Goal: Information Seeking & Learning: Compare options

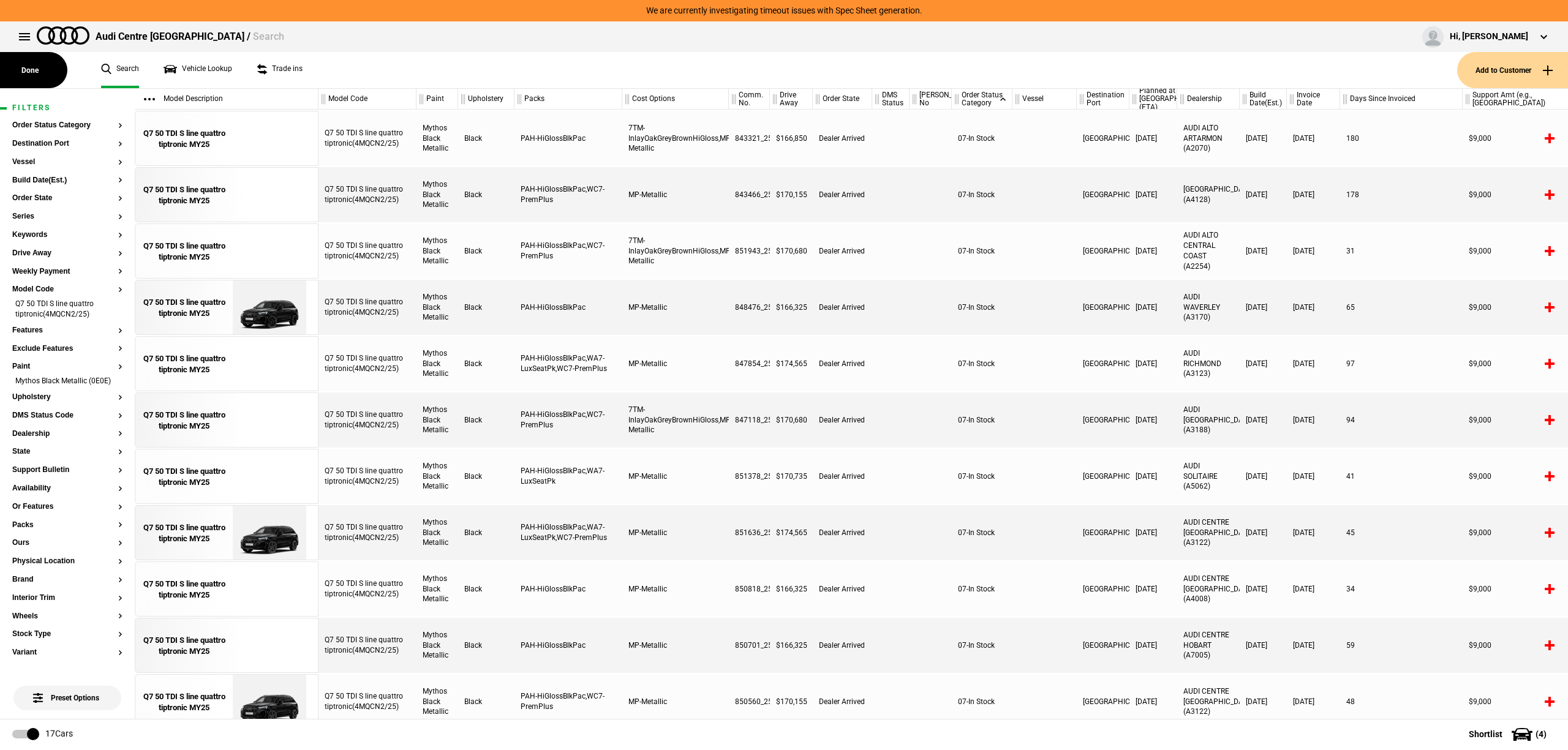
scroll to position [262, 0]
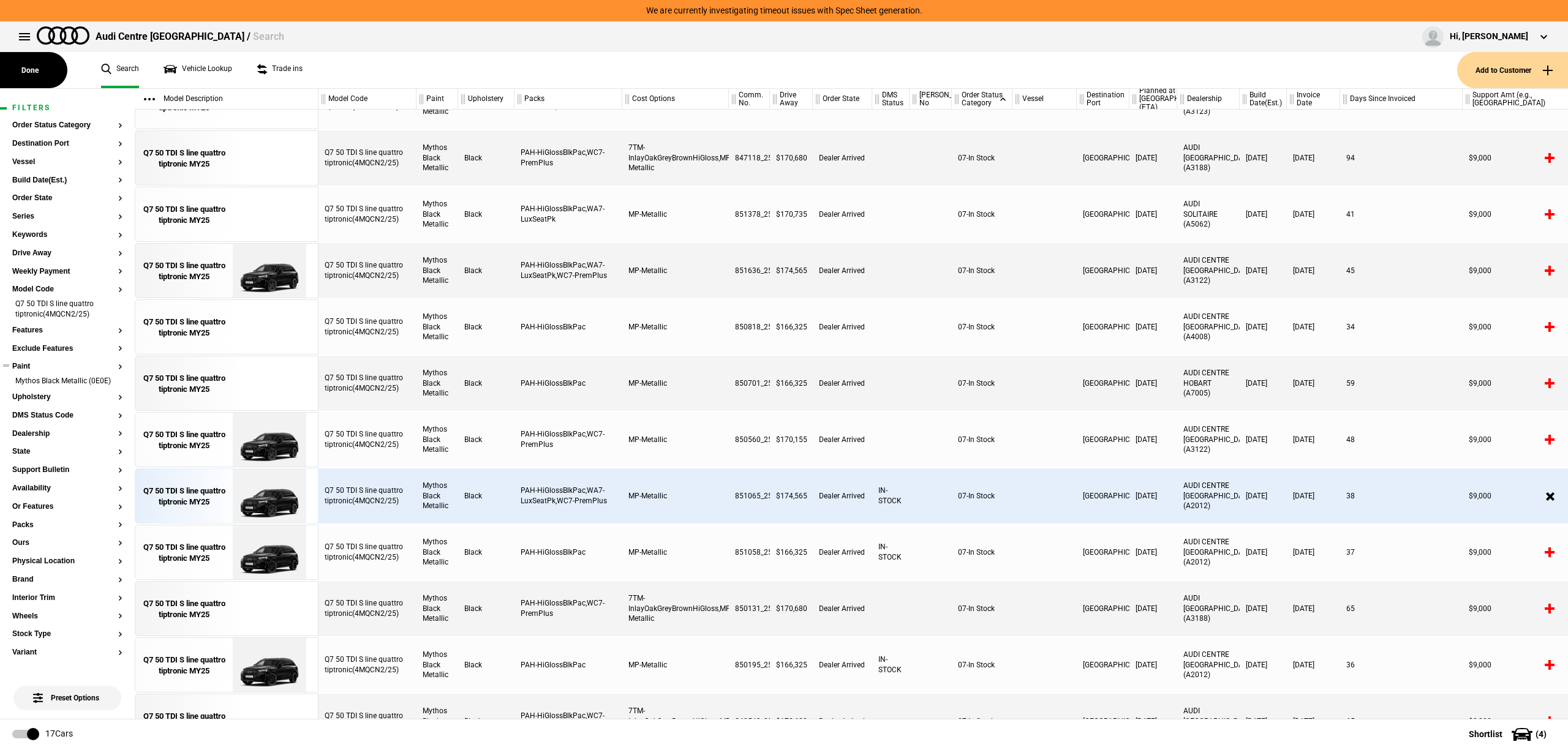
click at [106, 385] on li "Mythos Black Metallic (0E0E)" at bounding box center [67, 382] width 110 height 12
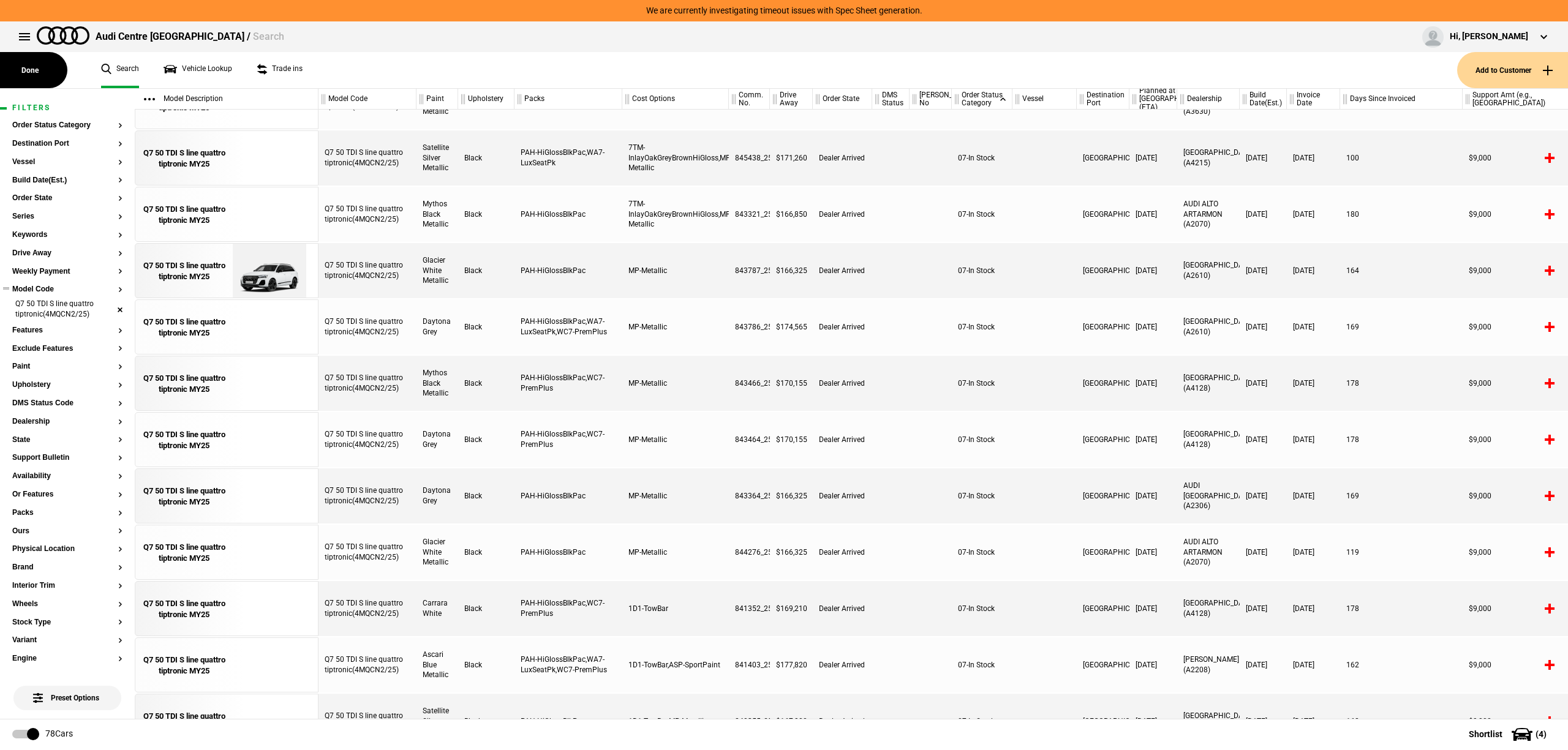
click at [99, 305] on li "Q7 50 TDI S line quattro tiptronic(4MQCN2/25)" at bounding box center [67, 310] width 110 height 23
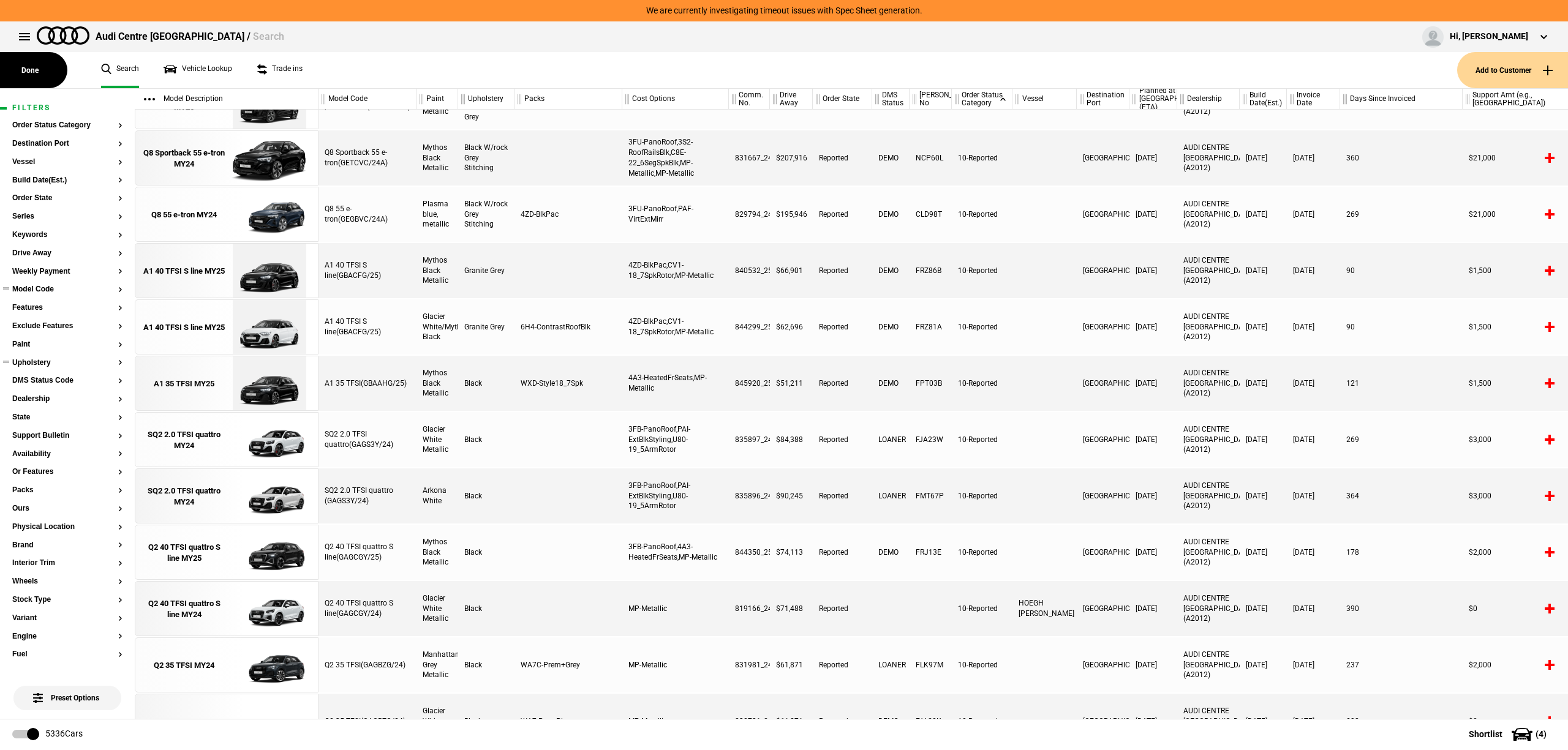
click at [19, 361] on button "Upholstery" at bounding box center [67, 363] width 110 height 9
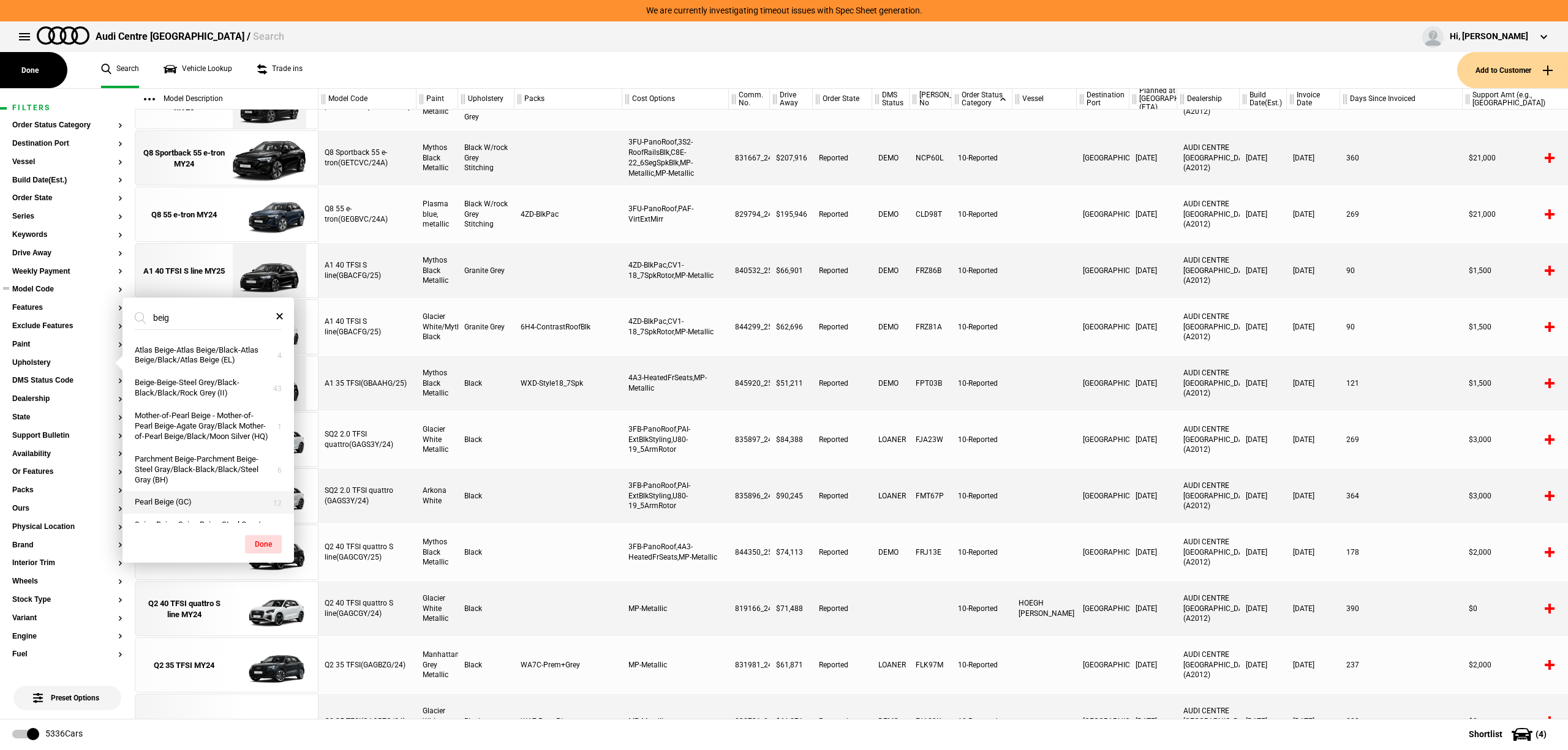
type input "beig"
click at [198, 510] on button "Pearl Beige (GC)" at bounding box center [208, 503] width 172 height 23
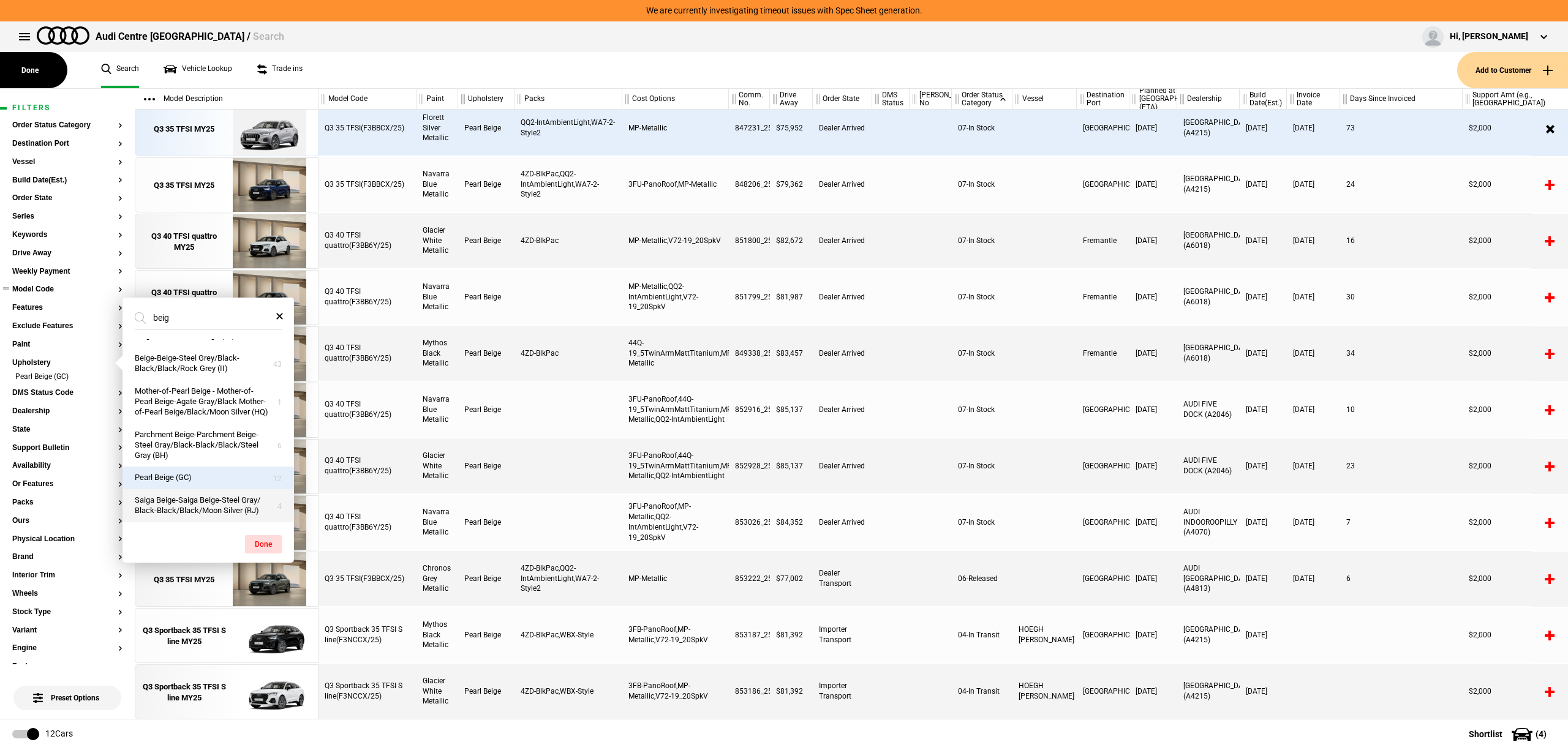
scroll to position [45, 0]
click at [255, 543] on button "Done" at bounding box center [263, 544] width 36 height 19
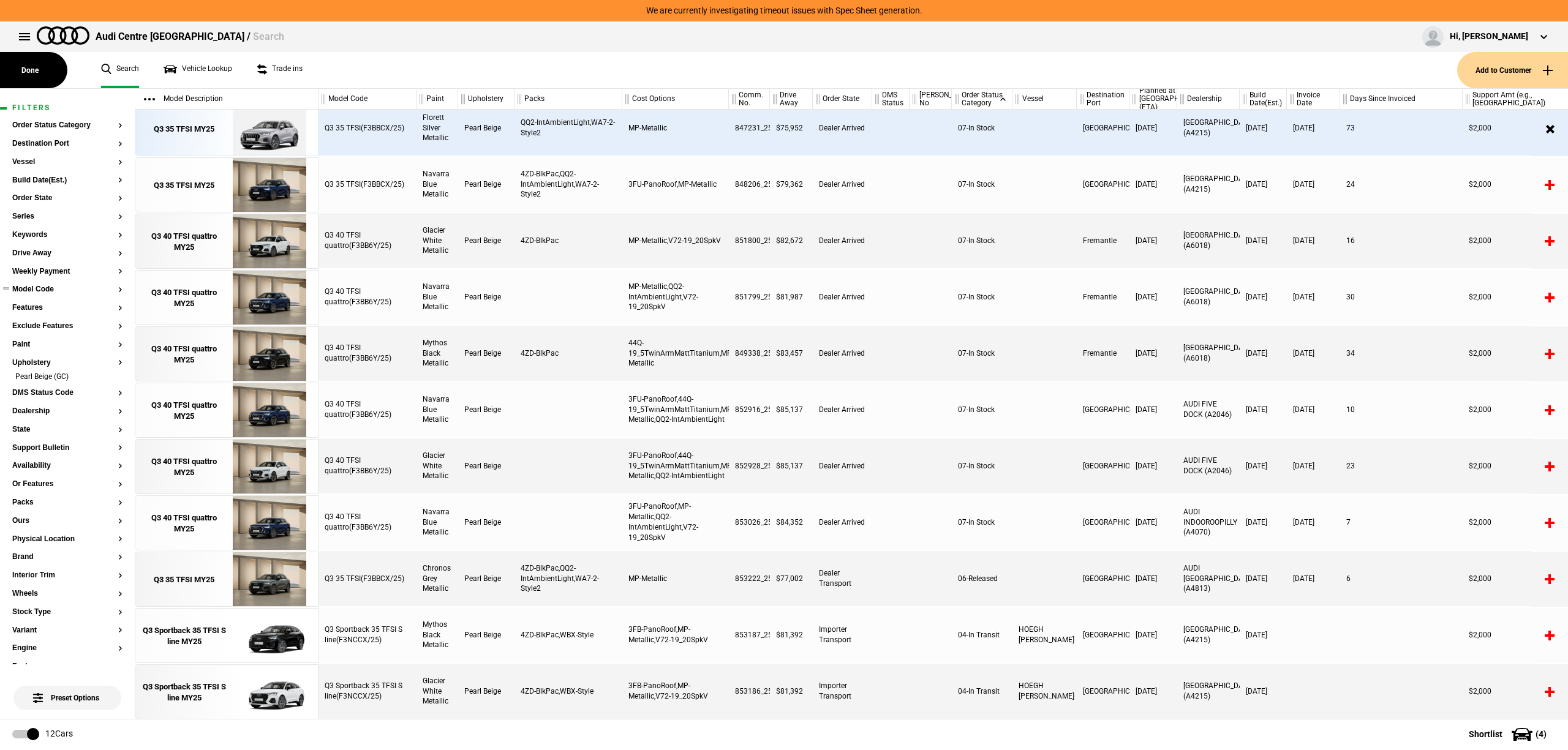
scroll to position [79, 0]
click at [189, 125] on div "Q3 35 TFSI MY25" at bounding box center [184, 129] width 61 height 11
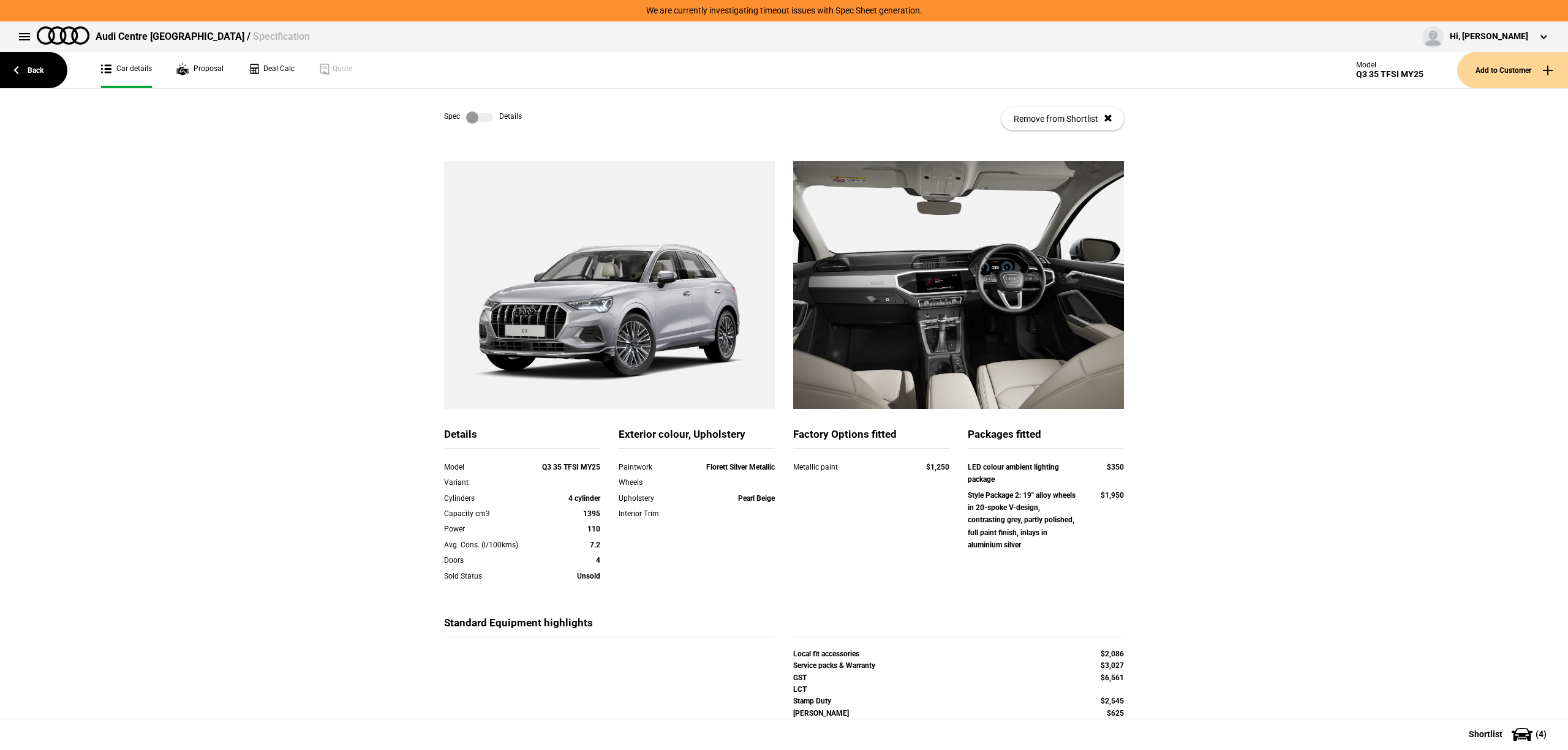
click at [471, 118] on label at bounding box center [480, 117] width 27 height 12
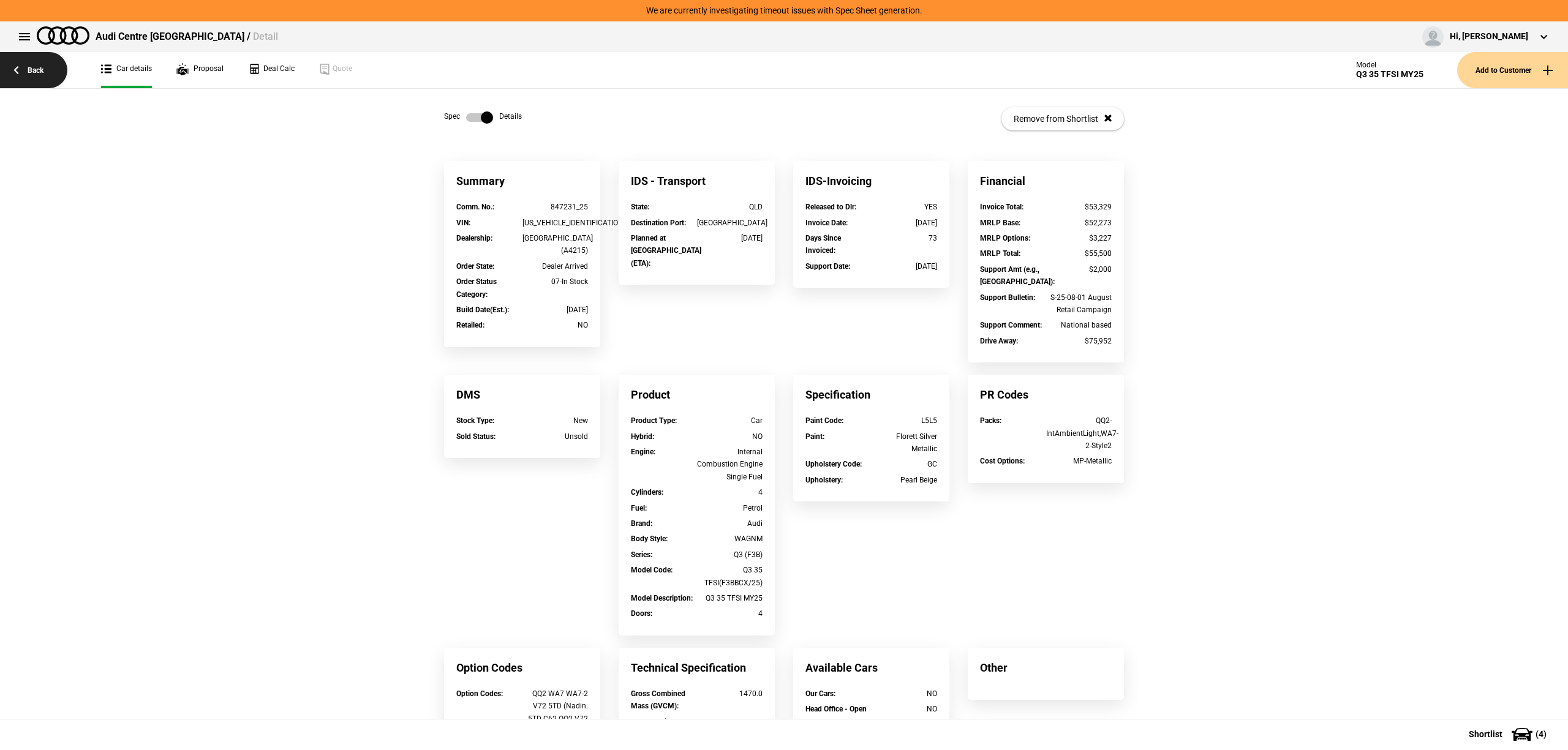
click at [54, 66] on link "Back" at bounding box center [34, 70] width 67 height 36
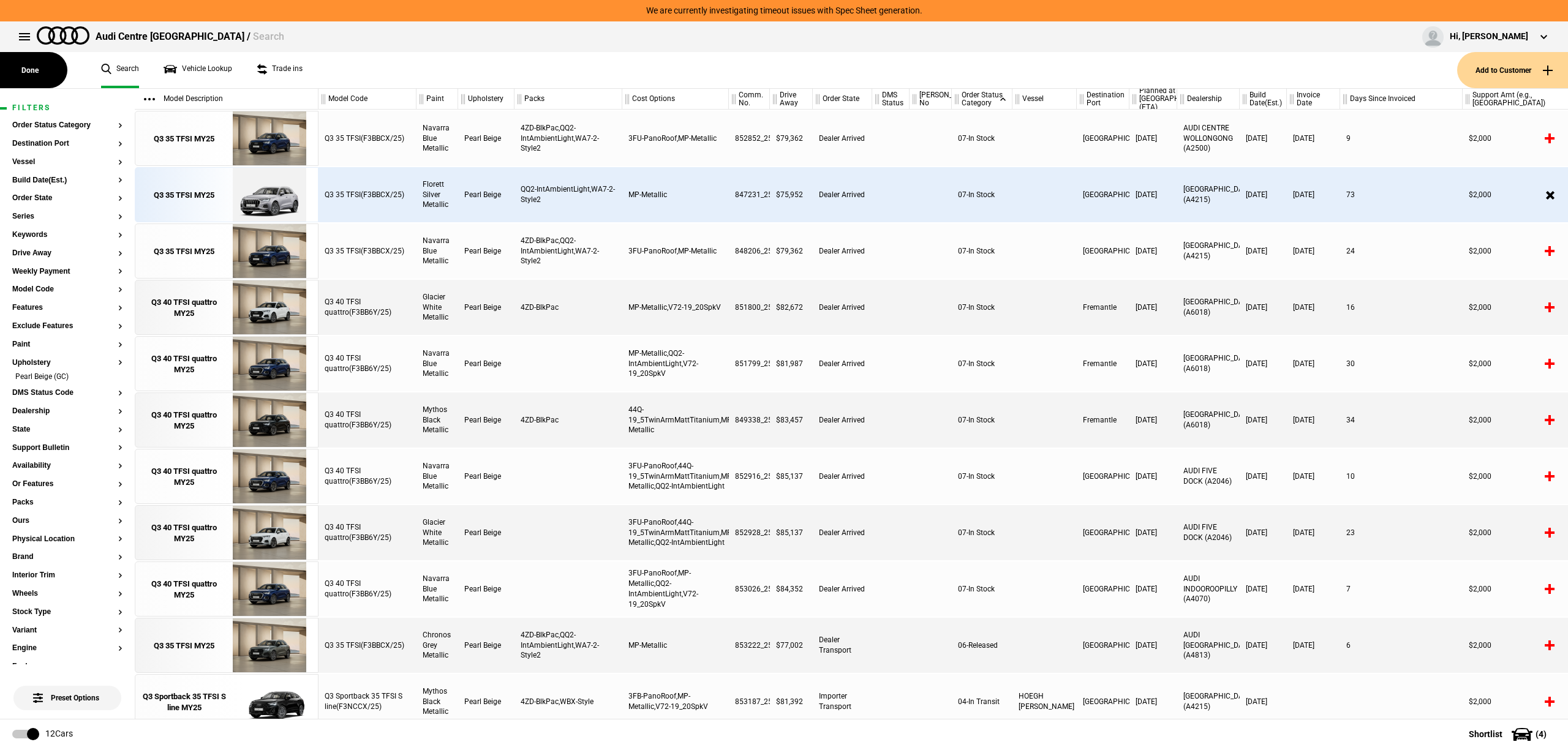
scroll to position [66, 0]
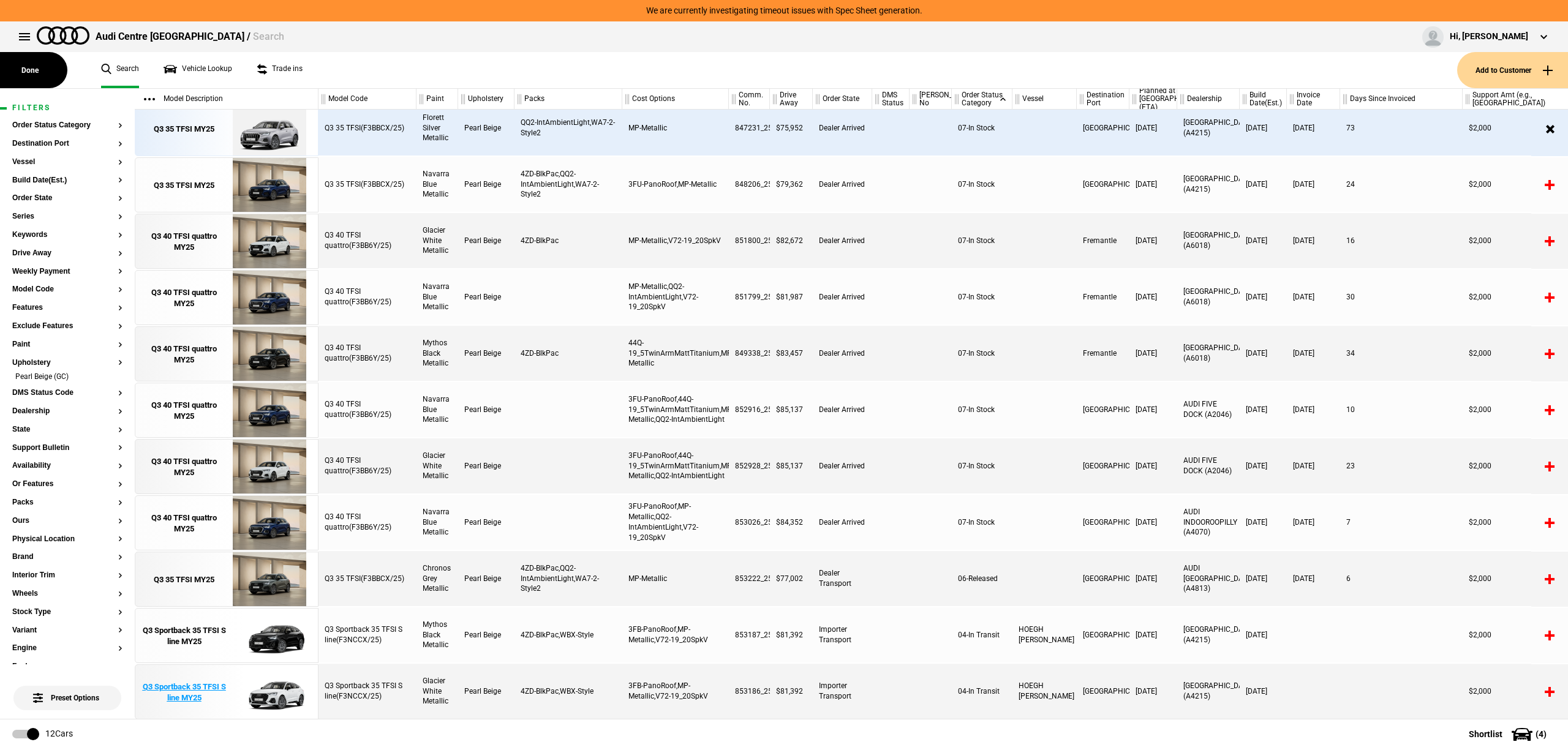
click at [202, 696] on div "Q3 Sportback 35 TFSI S line MY25" at bounding box center [184, 692] width 85 height 22
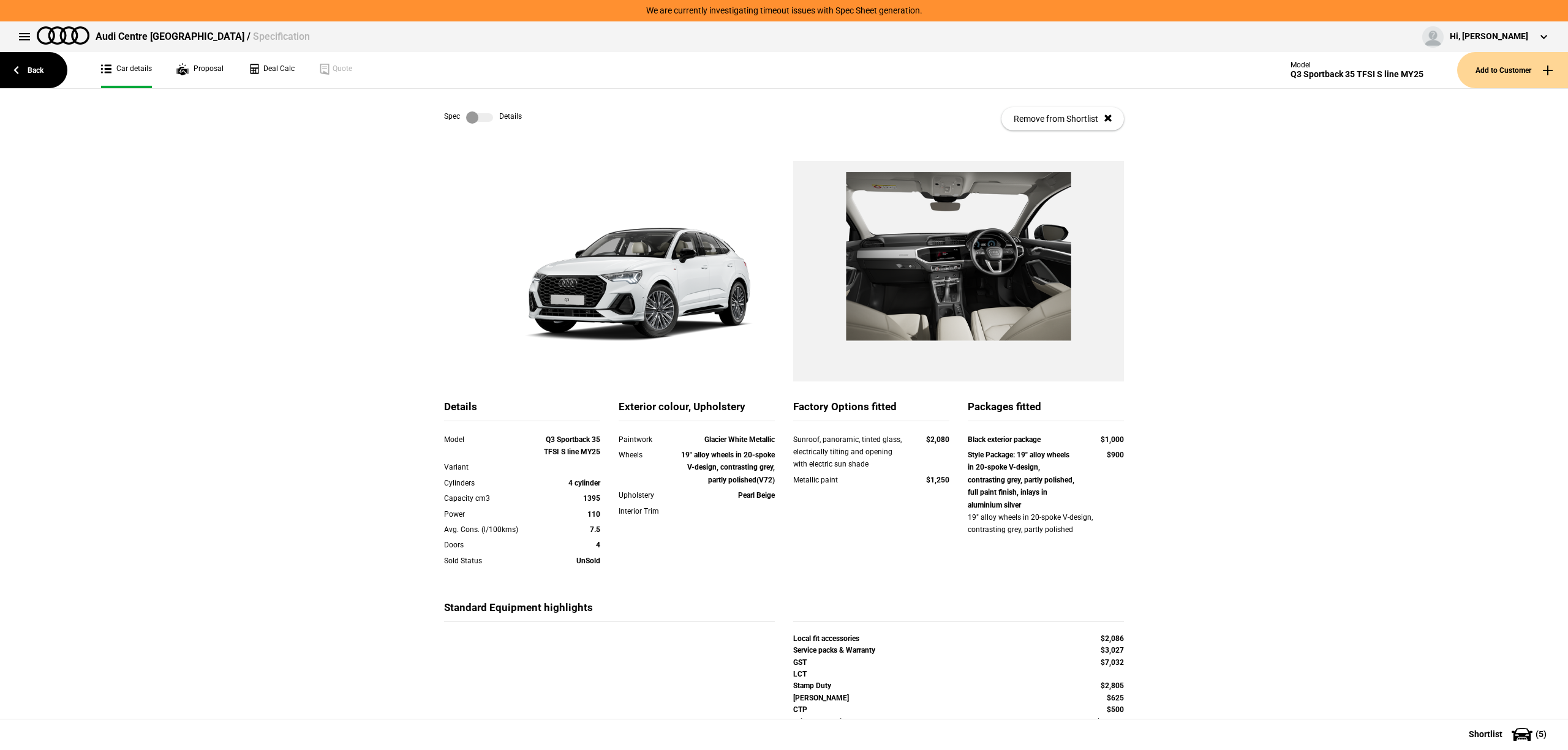
click at [462, 127] on div "Spec Details Remove from Shortlist" at bounding box center [784, 119] width 680 height 60
click at [473, 121] on label at bounding box center [480, 117] width 27 height 12
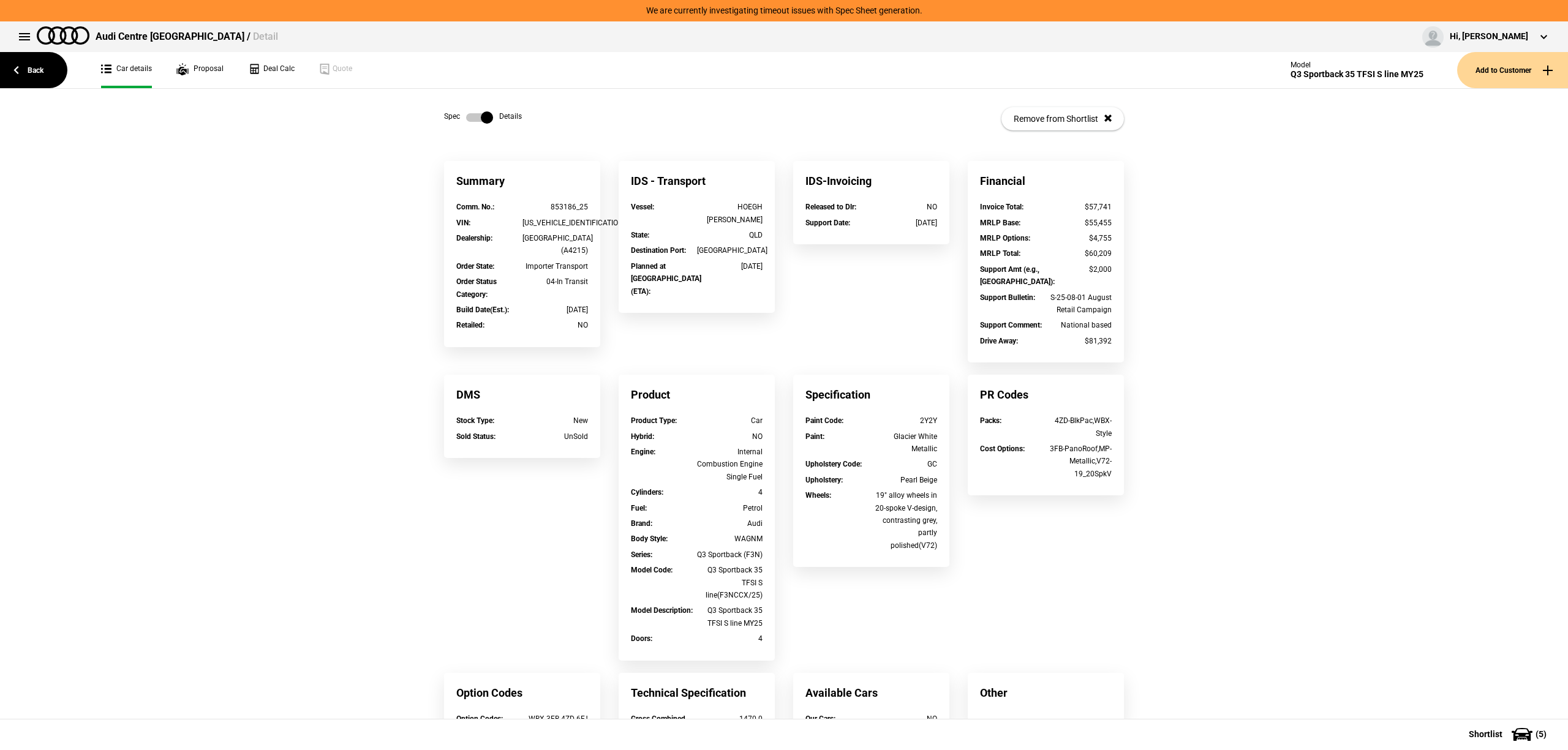
click at [471, 115] on label at bounding box center [480, 117] width 27 height 12
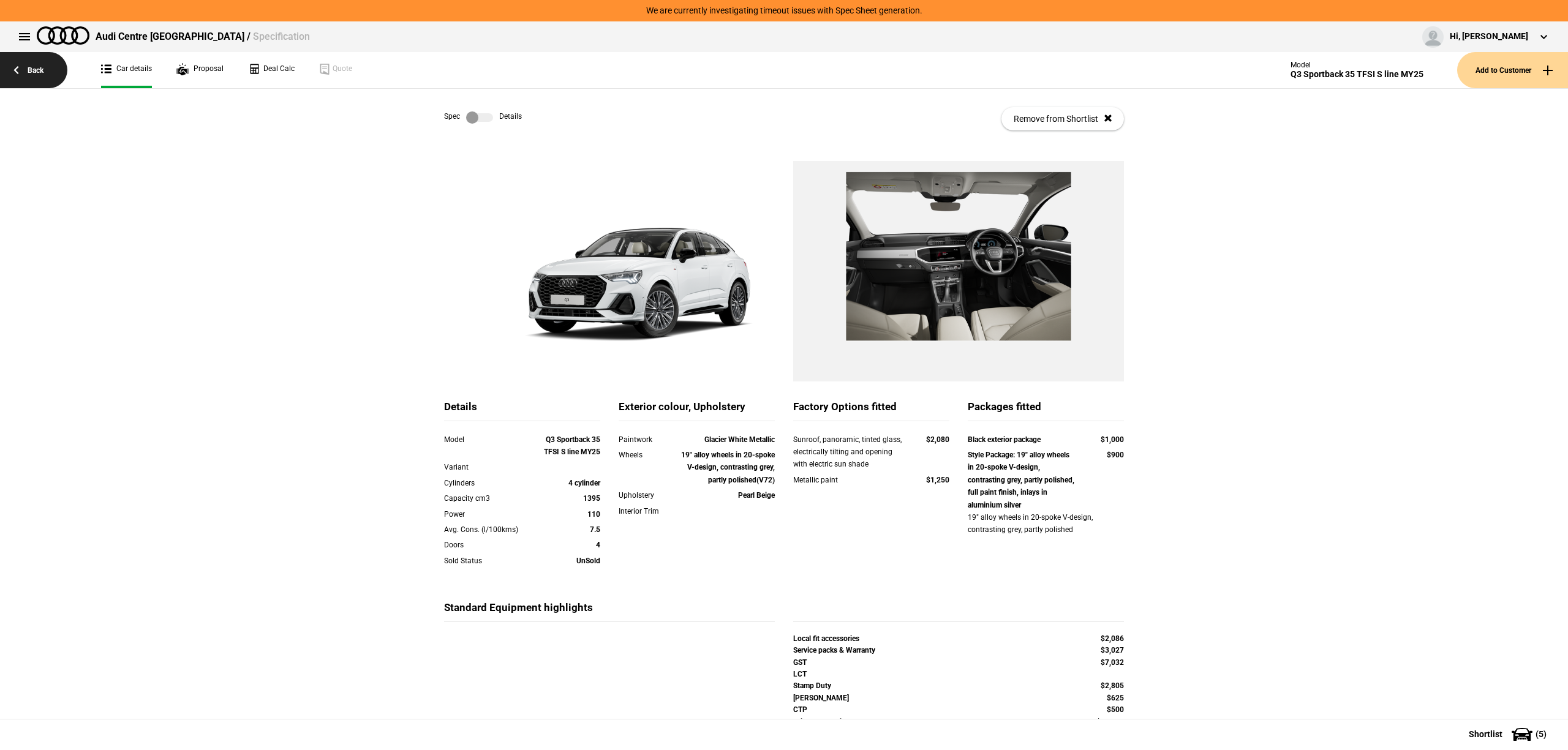
click at [59, 71] on link "Back" at bounding box center [34, 70] width 67 height 36
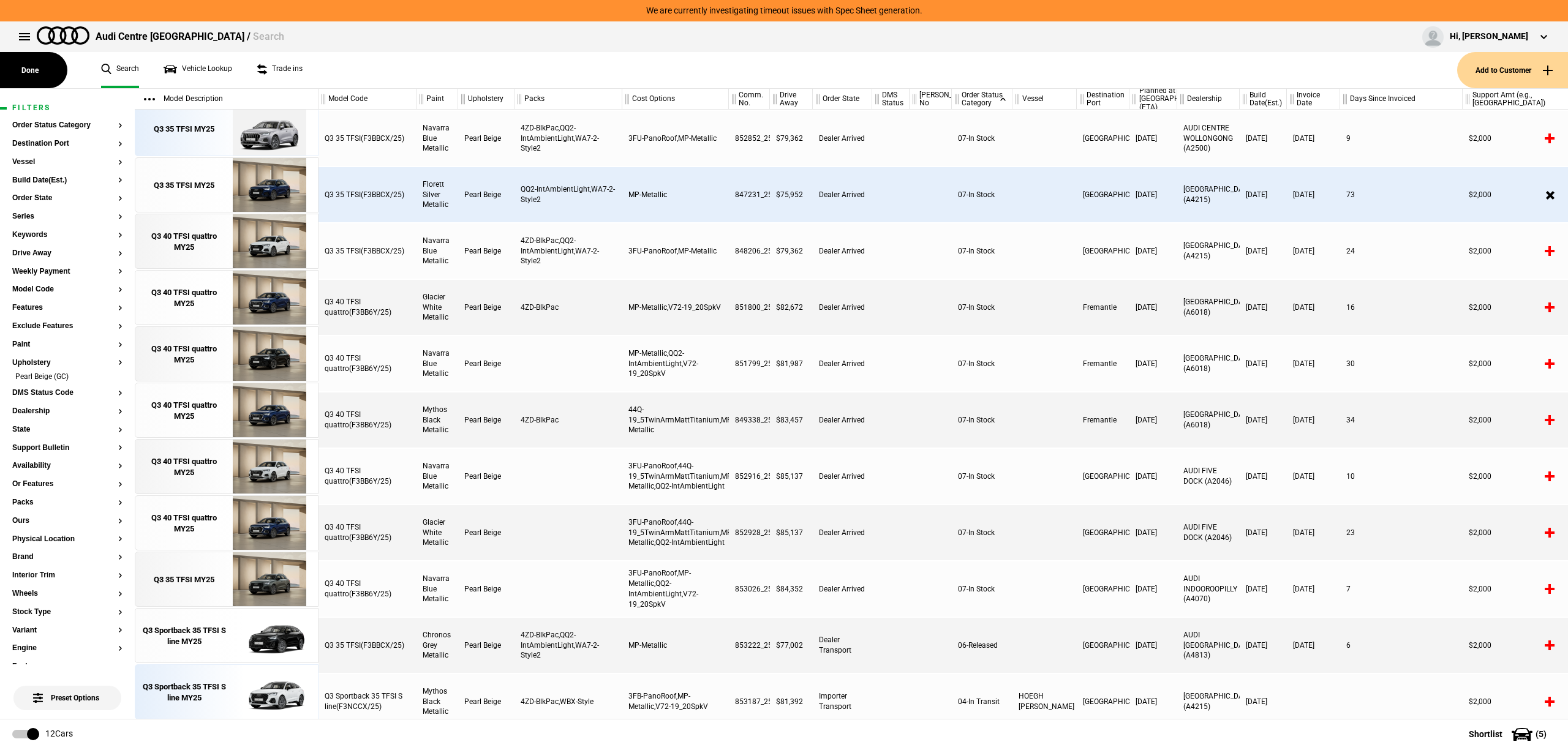
scroll to position [66, 0]
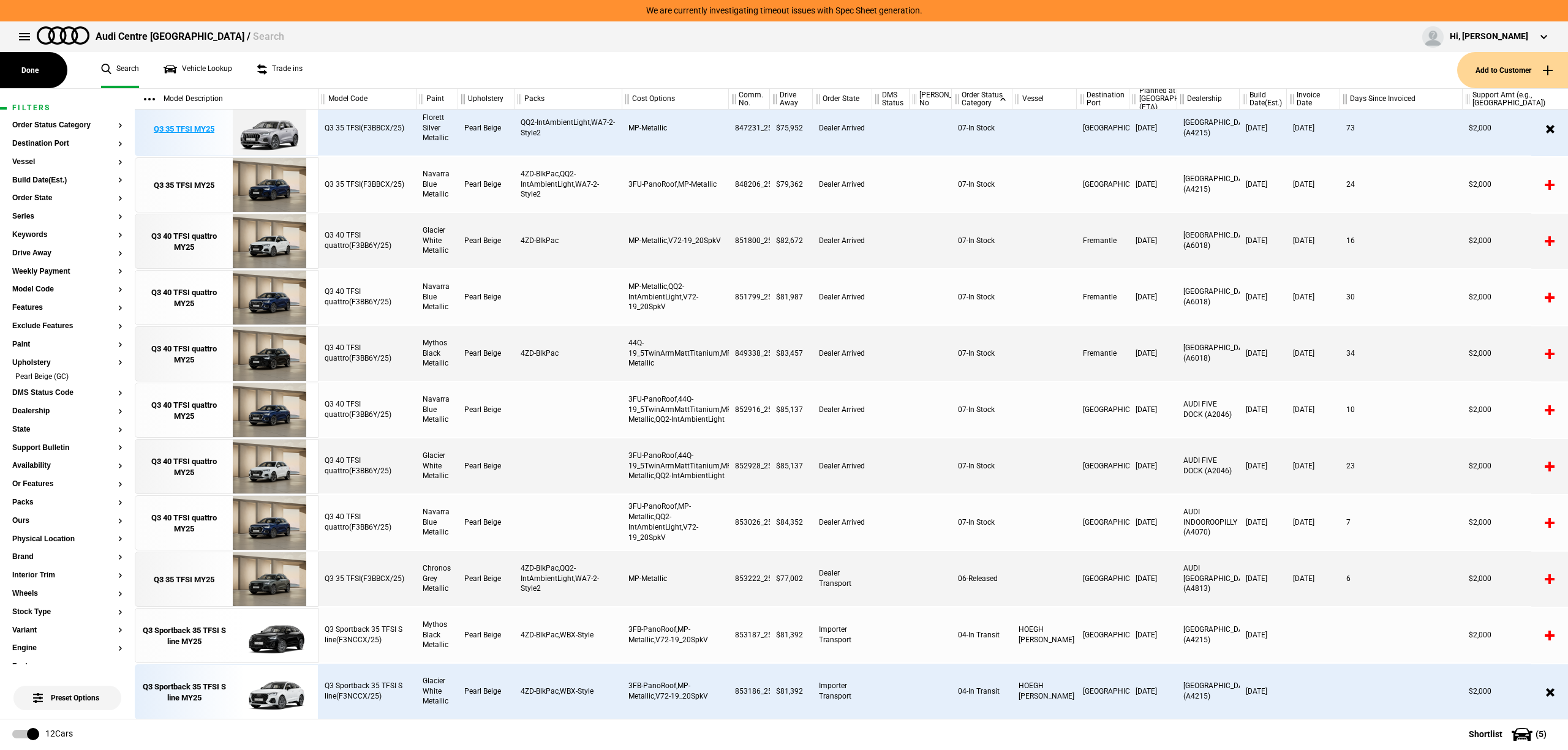
click at [197, 130] on div "Q3 35 TFSI MY25" at bounding box center [184, 129] width 61 height 11
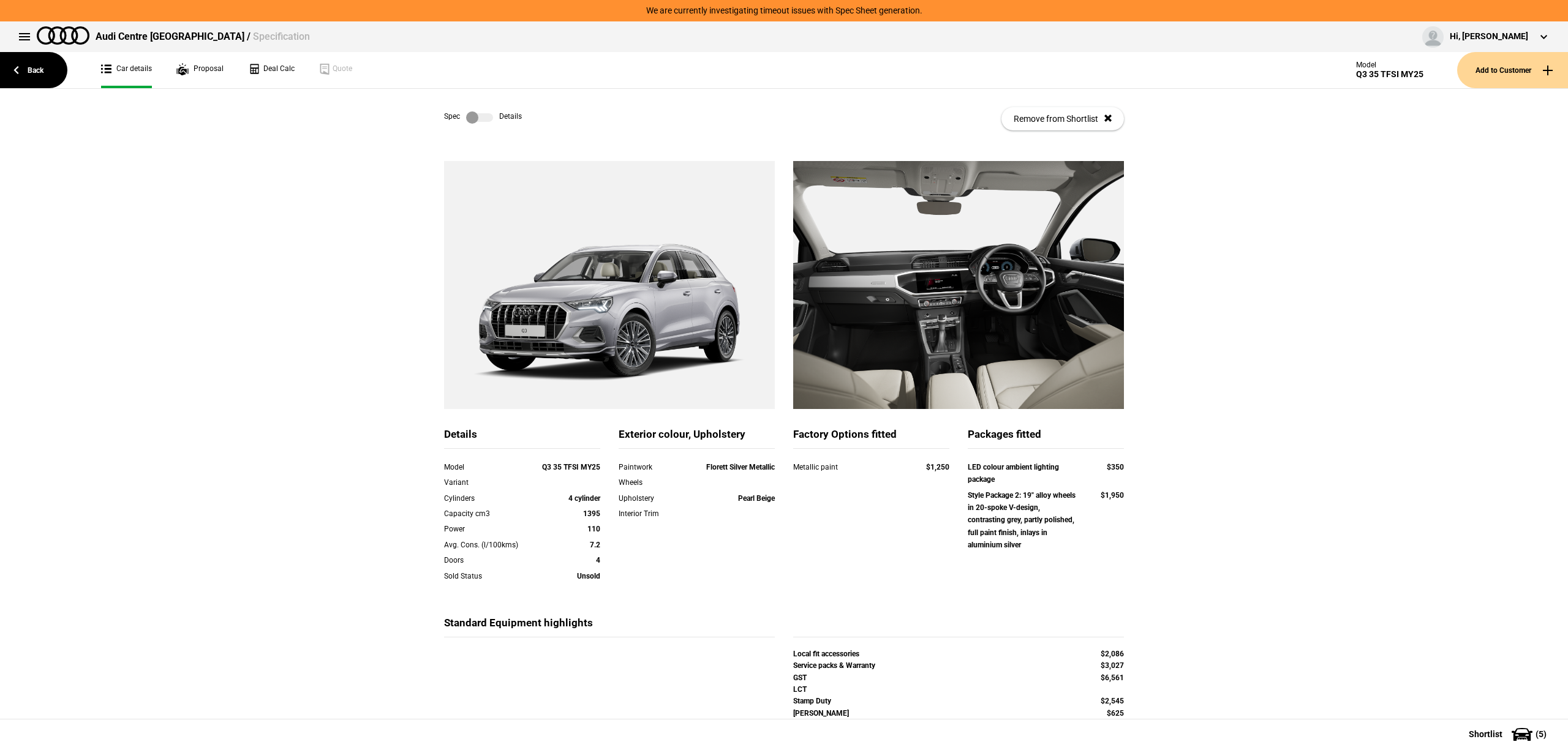
click at [466, 121] on label at bounding box center [480, 117] width 27 height 12
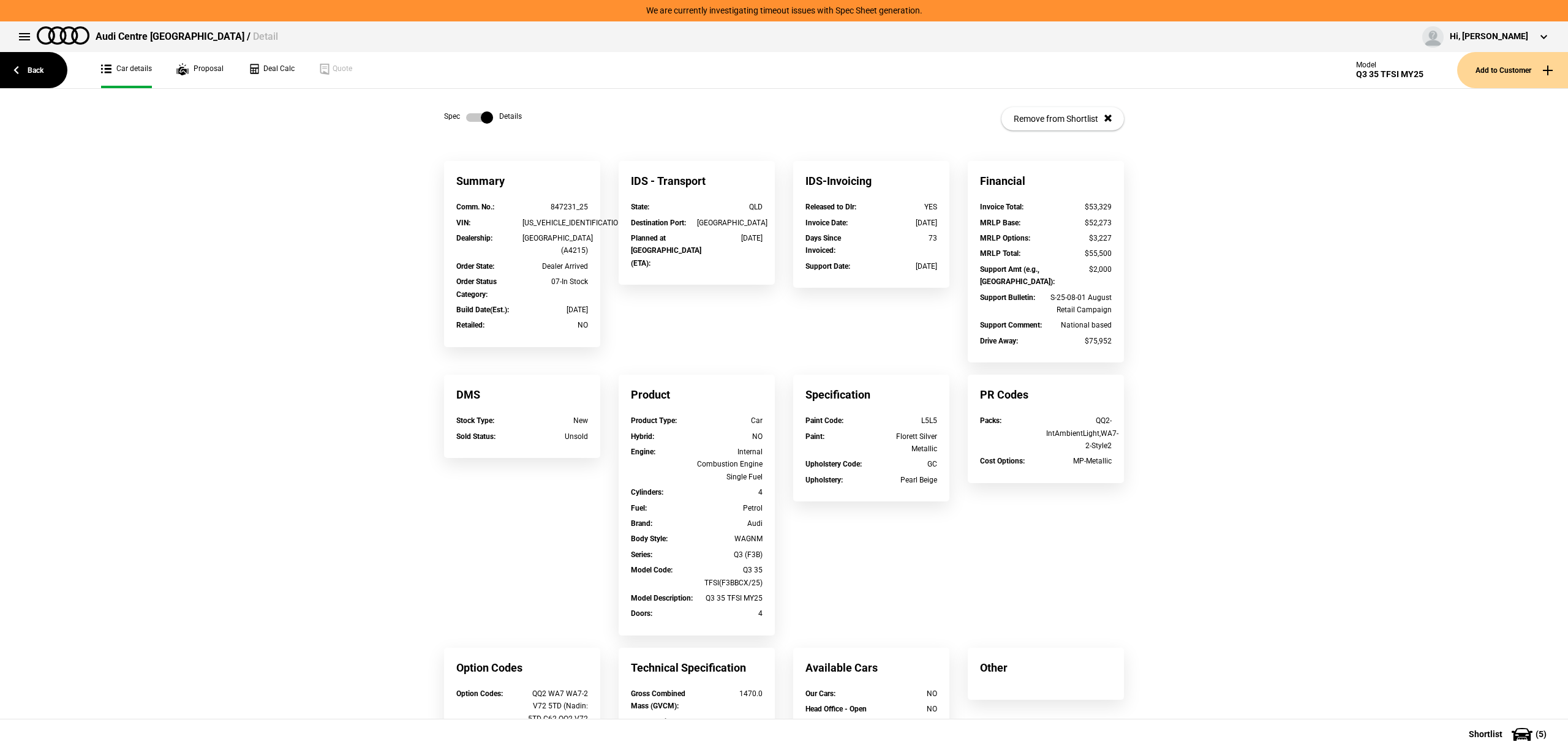
click at [528, 213] on div "847231_25" at bounding box center [555, 207] width 66 height 12
click at [527, 219] on div "[US_VEHICLE_IDENTIFICATION_NUMBER]" at bounding box center [555, 222] width 66 height 12
copy div "[US_VEHICLE_IDENTIFICATION_NUMBER]"
